Goal: Navigation & Orientation: Understand site structure

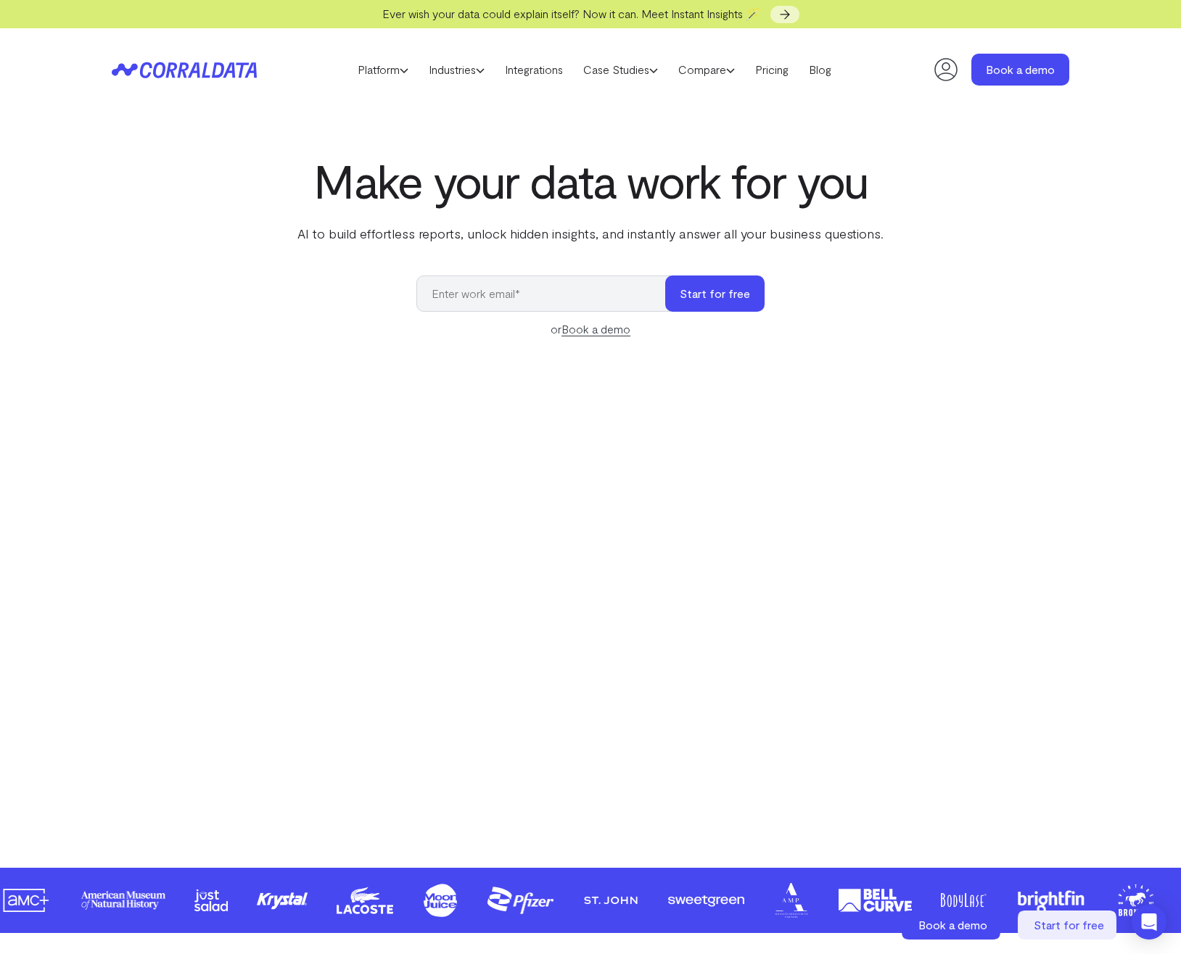
click at [936, 66] on icon at bounding box center [945, 69] width 23 height 23
click at [1025, 430] on div "Make your data work for you AI to build effortless reports, unlock hidden insig…" at bounding box center [590, 478] width 1044 height 648
click at [537, 55] on header "Platform AI Reporting Use AI to effortlessly answer any business questions from…" at bounding box center [590, 69] width 957 height 83
click at [943, 73] on icon at bounding box center [945, 69] width 23 height 23
